Goal: Task Accomplishment & Management: Complete application form

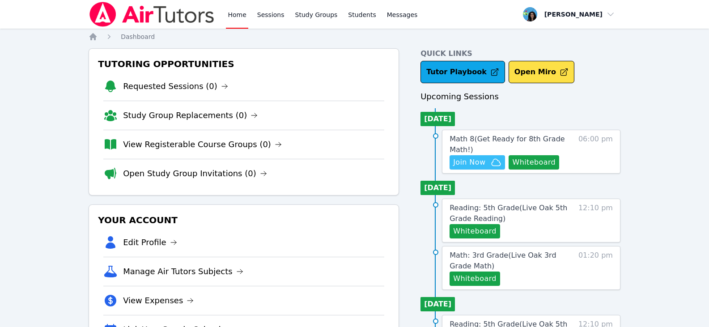
click at [468, 162] on span "Join Now" at bounding box center [469, 162] width 32 height 11
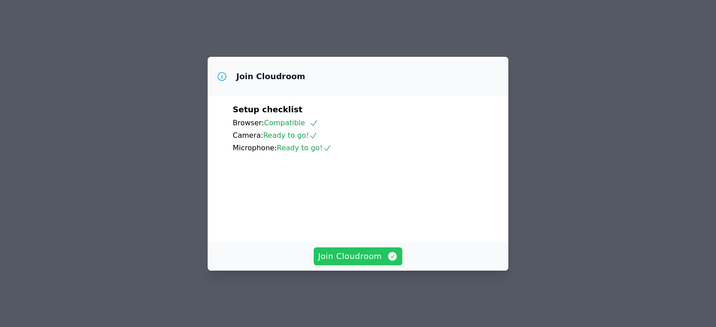
click at [387, 262] on icon "button" at bounding box center [392, 256] width 11 height 11
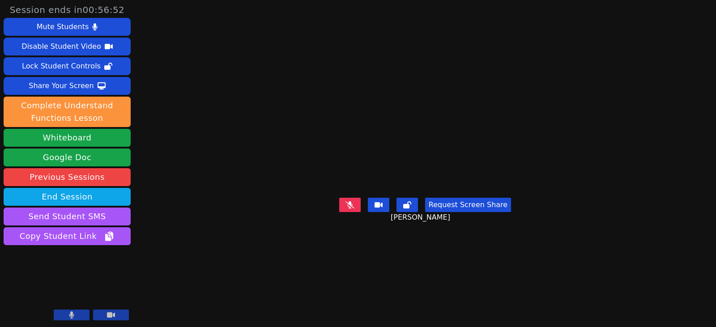
drag, startPoint x: 348, startPoint y: 199, endPoint x: 445, endPoint y: 213, distance: 97.7
click at [348, 201] on icon at bounding box center [349, 204] width 9 height 7
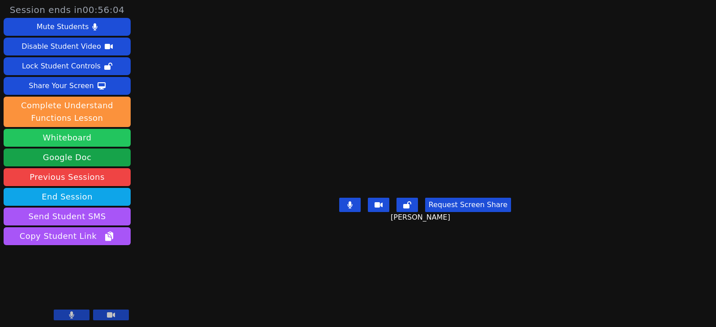
click at [85, 139] on button "Whiteboard" at bounding box center [67, 138] width 127 height 18
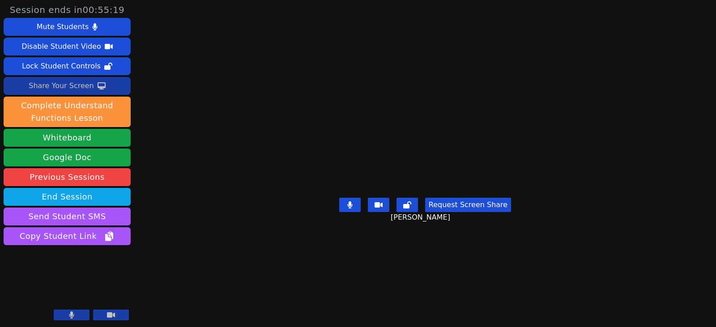
click at [88, 84] on div "Share Your Screen" at bounding box center [61, 86] width 65 height 14
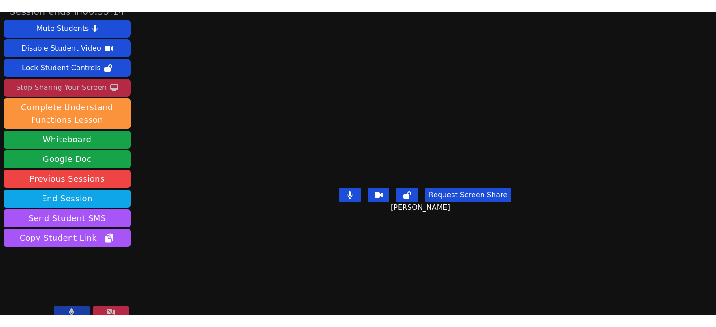
scroll to position [18, 0]
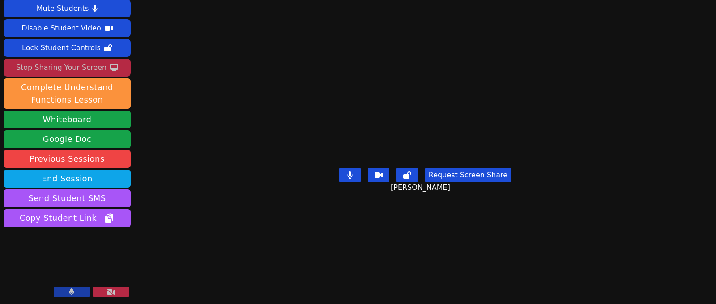
click at [115, 289] on icon at bounding box center [110, 291] width 9 height 7
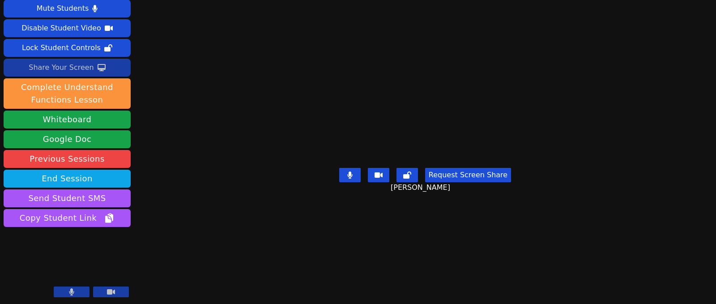
click at [81, 64] on div "Share Your Screen" at bounding box center [61, 67] width 65 height 14
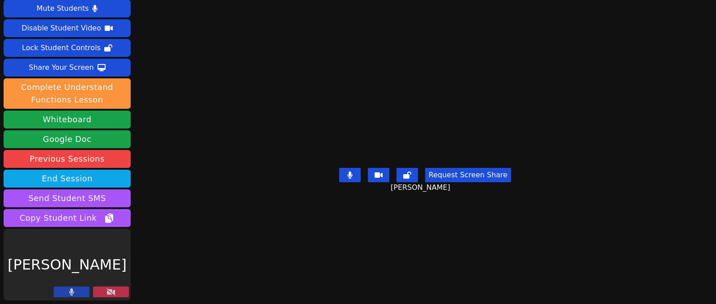
scroll to position [0, 0]
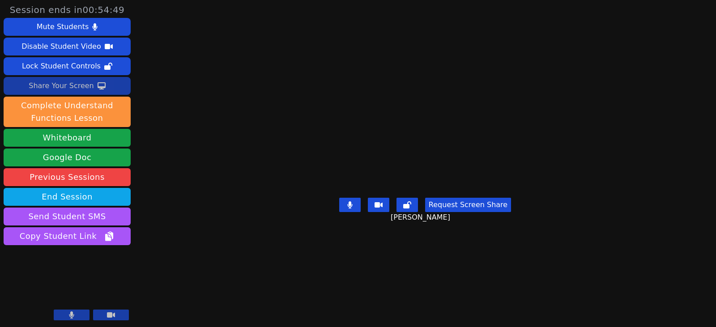
click at [68, 86] on div "Share Your Screen" at bounding box center [61, 86] width 65 height 14
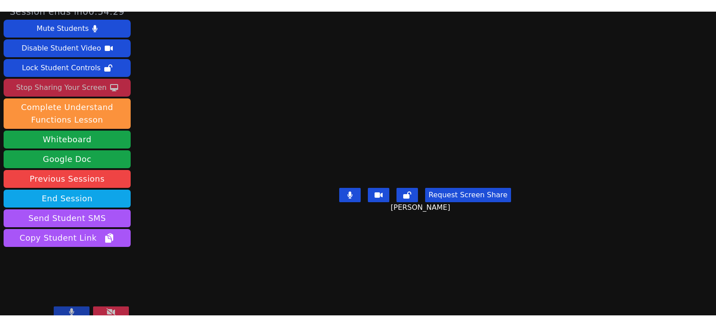
scroll to position [18, 0]
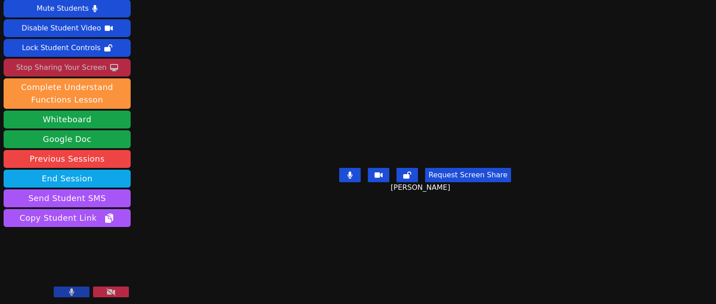
click at [86, 67] on div "Stop Sharing Your Screen" at bounding box center [61, 67] width 90 height 14
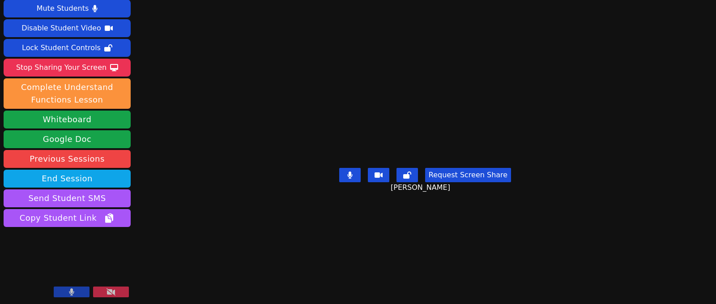
scroll to position [0, 0]
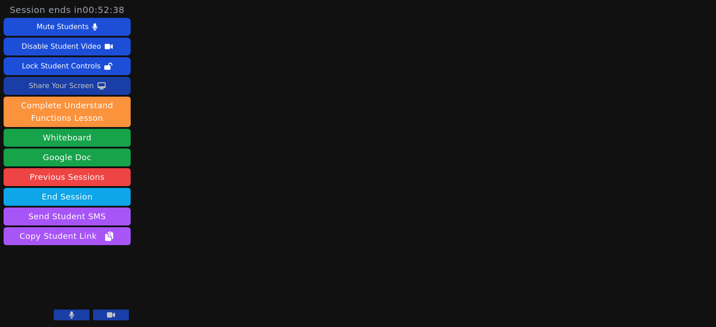
click at [80, 86] on div "Share Your Screen" at bounding box center [61, 86] width 65 height 14
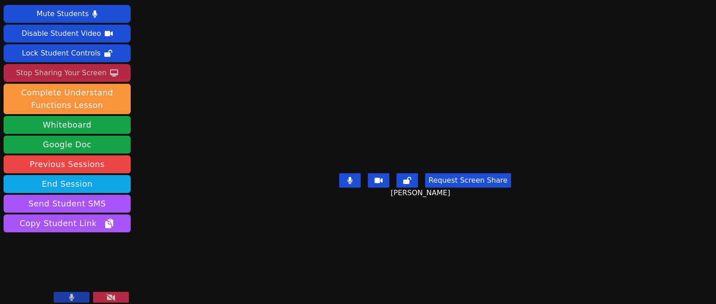
scroll to position [18, 0]
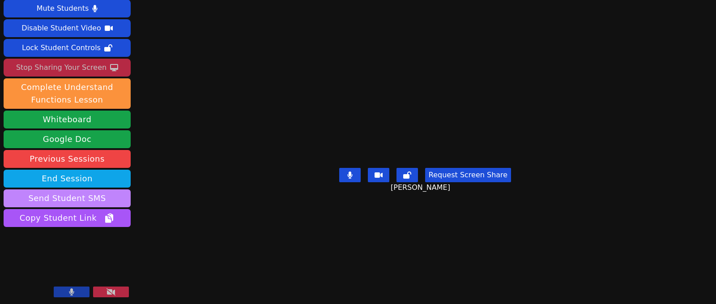
click at [111, 202] on button "Send Student SMS" at bounding box center [67, 198] width 127 height 18
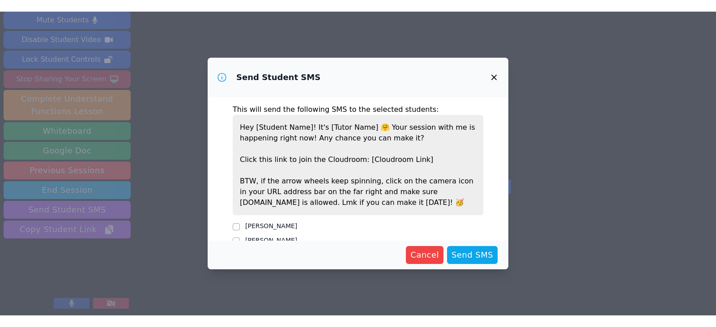
scroll to position [33, 0]
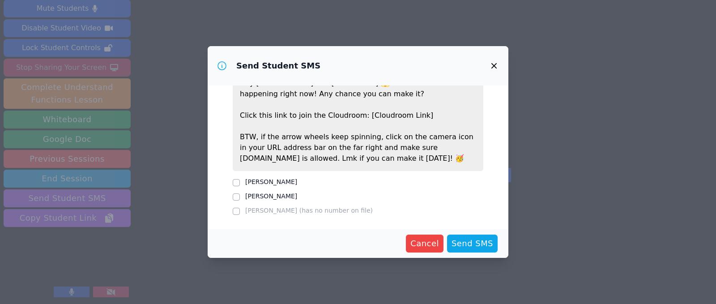
click at [235, 187] on div at bounding box center [236, 182] width 7 height 11
click at [235, 183] on input "[PERSON_NAME]" at bounding box center [236, 182] width 7 height 7
checkbox input "true"
click at [474, 244] on span "Send SMS" at bounding box center [472, 243] width 42 height 13
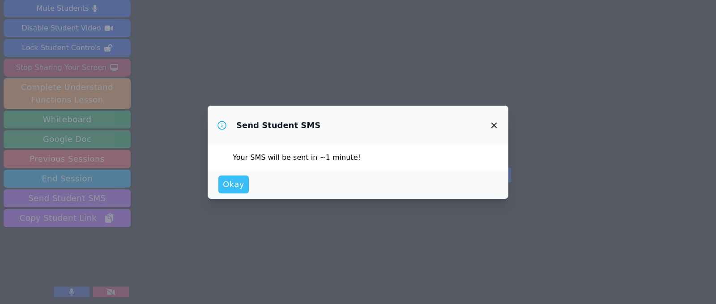
click at [237, 190] on span "Okay" at bounding box center [233, 184] width 21 height 13
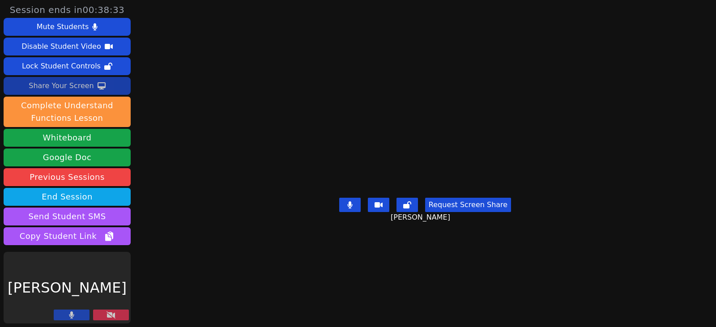
scroll to position [0, 0]
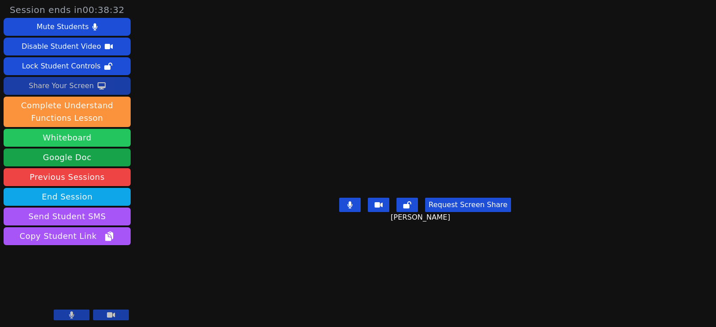
click at [68, 140] on button "Whiteboard" at bounding box center [67, 138] width 127 height 18
click at [98, 89] on icon at bounding box center [102, 85] width 8 height 7
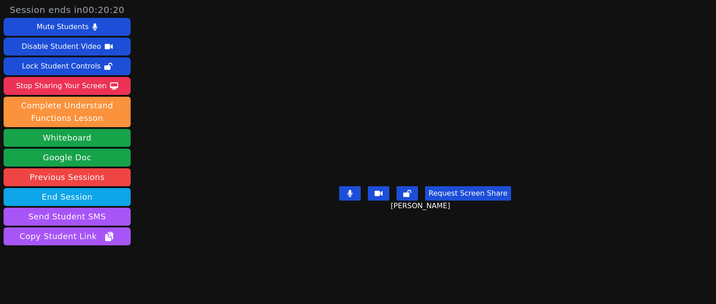
click at [181, 133] on div "Session ends in 00:20:20 Mute Students Disable Student Video Lock Student Contr…" at bounding box center [358, 152] width 716 height 304
click at [110, 86] on icon at bounding box center [114, 85] width 8 height 7
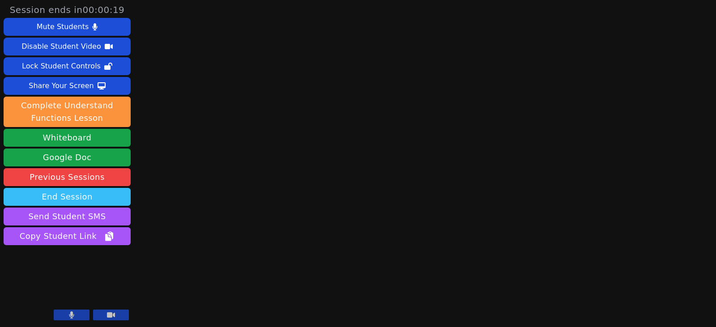
click at [91, 198] on button "End Session" at bounding box center [67, 197] width 127 height 18
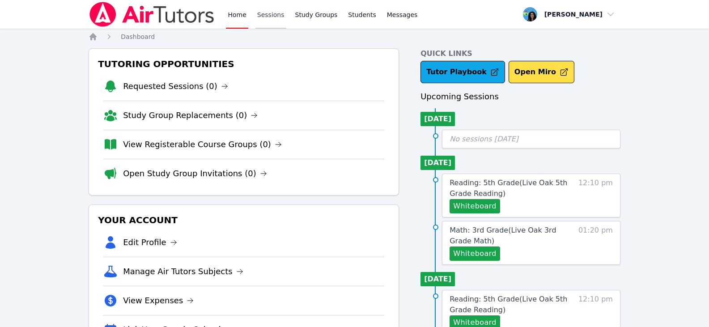
click at [261, 18] on link "Sessions" at bounding box center [270, 14] width 31 height 29
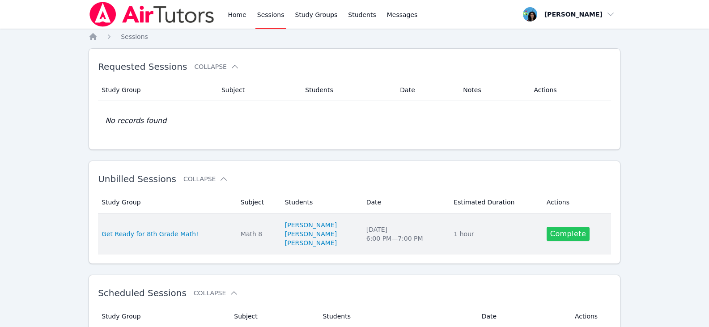
click at [582, 237] on link "Complete" at bounding box center [568, 234] width 43 height 14
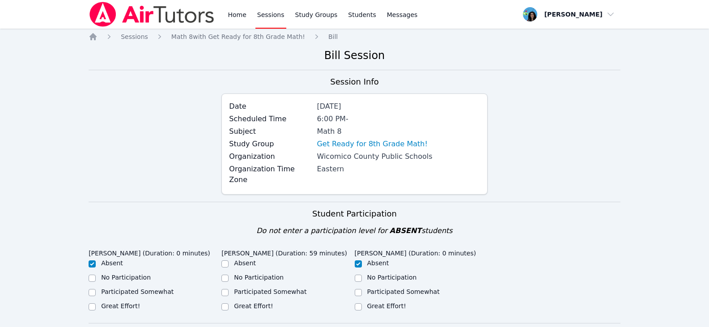
scroll to position [134, 0]
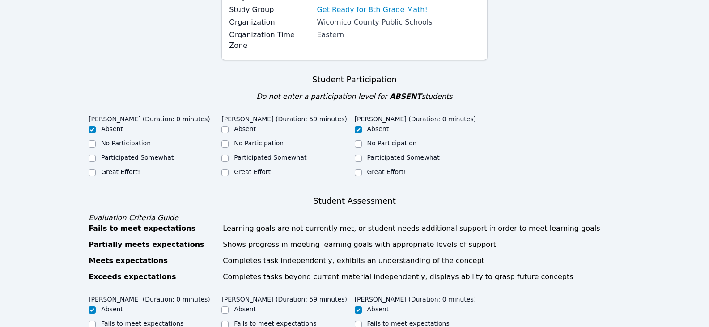
click at [261, 168] on label "Great Effort!" at bounding box center [253, 171] width 39 height 7
click at [229, 169] on input "Great Effort!" at bounding box center [224, 172] width 7 height 7
checkbox input "true"
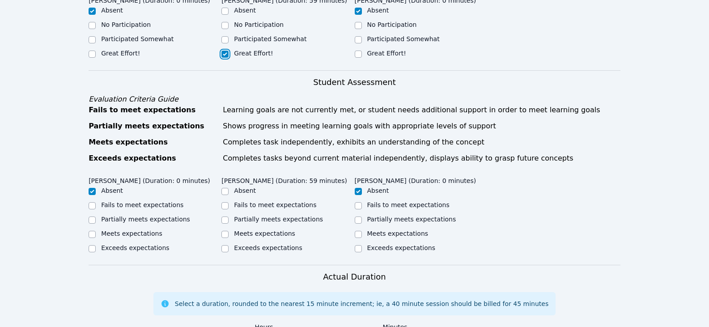
scroll to position [268, 0]
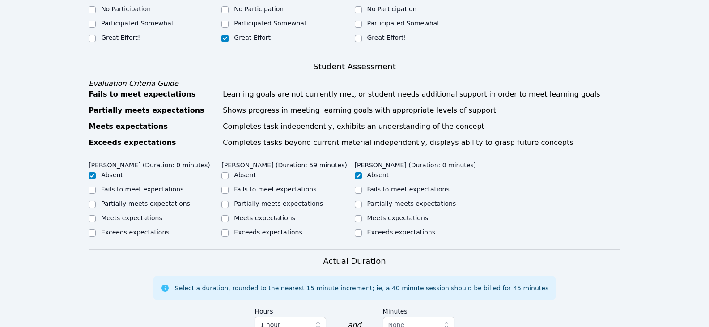
click at [273, 200] on label "Partially meets expectations" at bounding box center [278, 203] width 89 height 7
click at [229, 201] on input "Partially meets expectations" at bounding box center [224, 204] width 7 height 7
checkbox input "true"
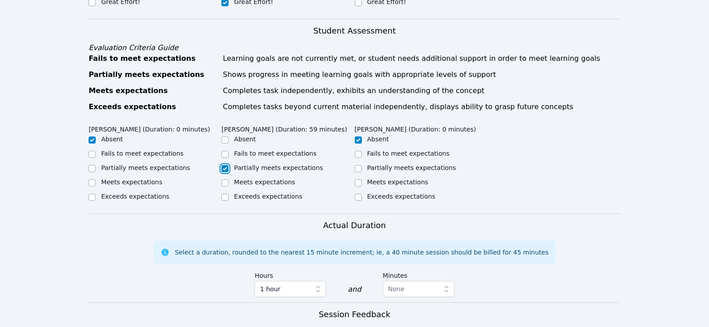
scroll to position [358, 0]
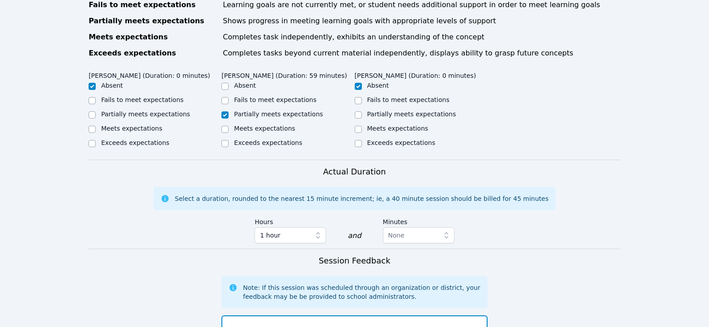
click at [593, 233] on div "Actual Duration Select a duration, rounded to the nearest 15 minute increment; …" at bounding box center [355, 207] width 532 height 83
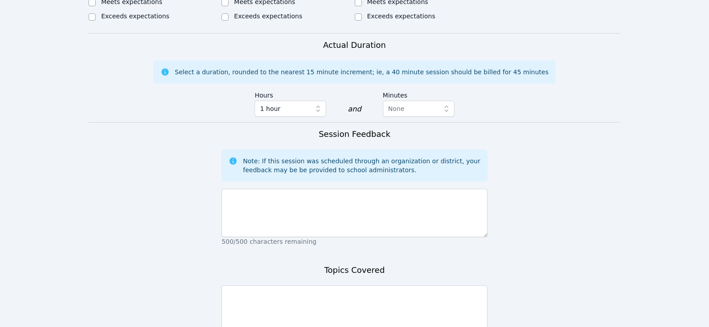
scroll to position [492, 0]
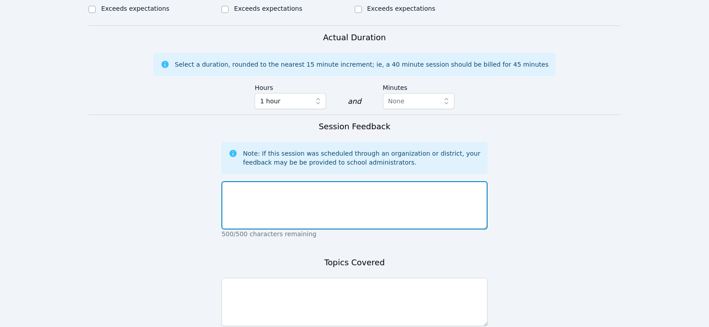
click at [422, 212] on textarea at bounding box center [354, 205] width 266 height 48
click at [399, 195] on textarea at bounding box center [354, 205] width 266 height 48
